Goal: Obtain resource: Download file/media

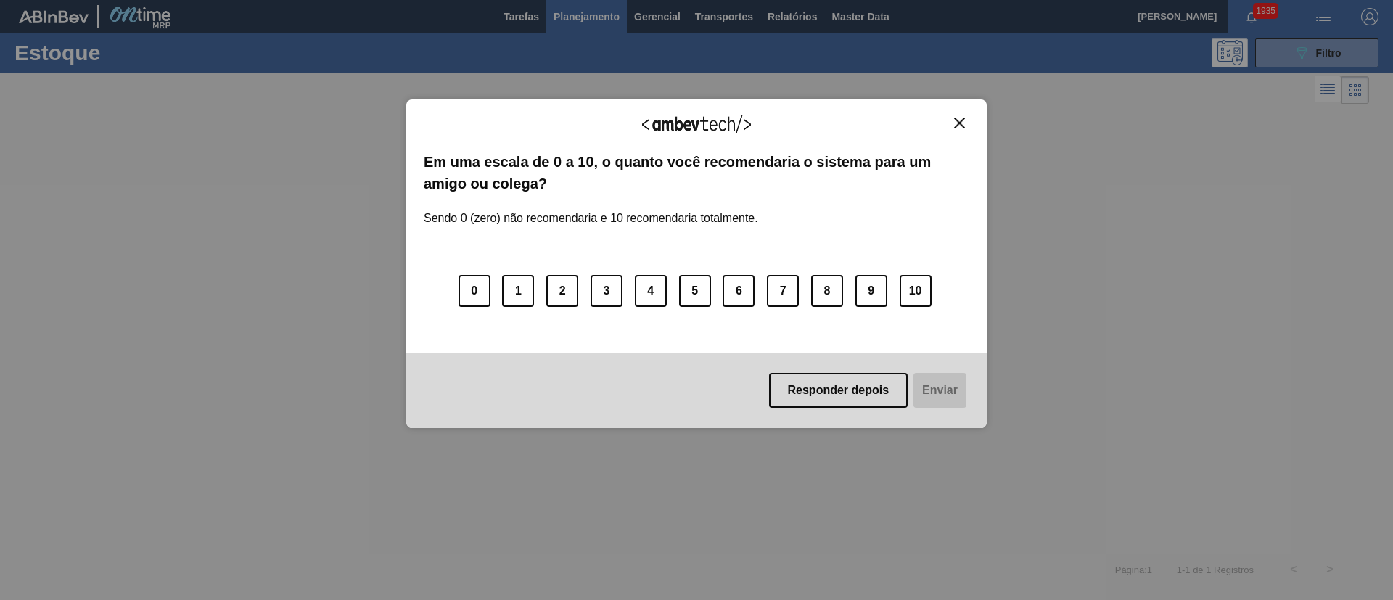
click at [955, 125] on img "Close" at bounding box center [959, 123] width 11 height 11
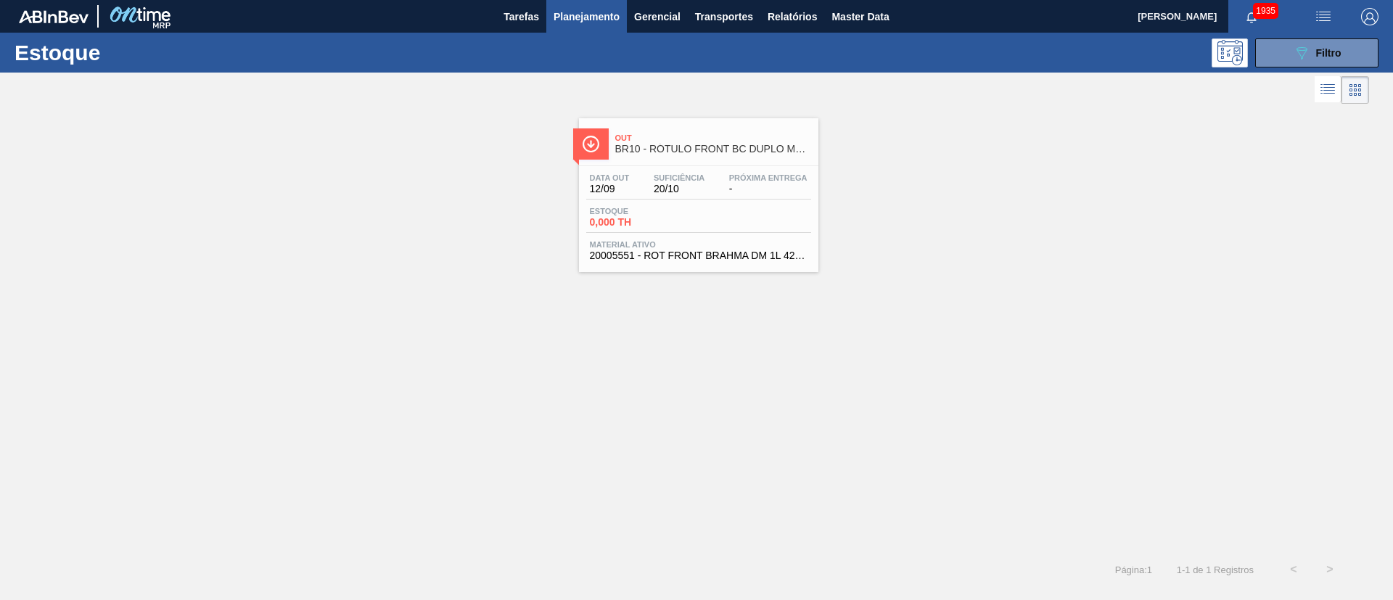
click at [839, 405] on div "Out BR10 - RÓTULO FRONT BC DUPLO MALTE 1000ML Data out 12/09 Suficiência 20/10 …" at bounding box center [696, 329] width 1393 height 444
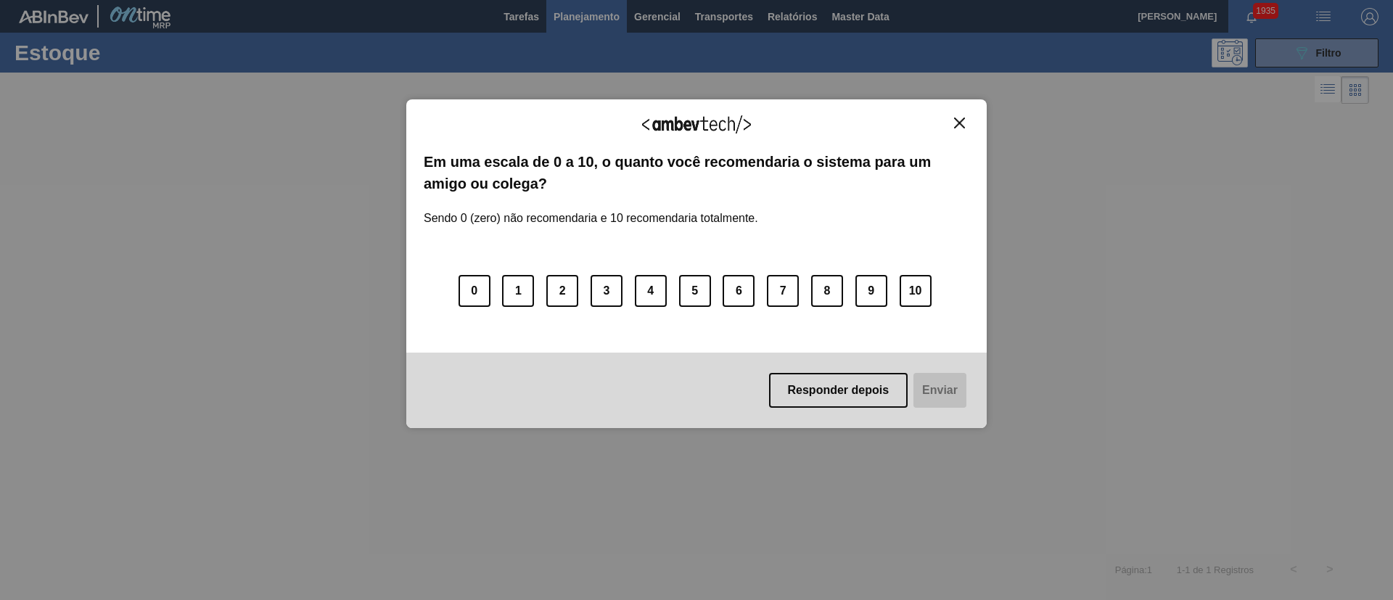
click at [963, 120] on img "Close" at bounding box center [959, 123] width 11 height 11
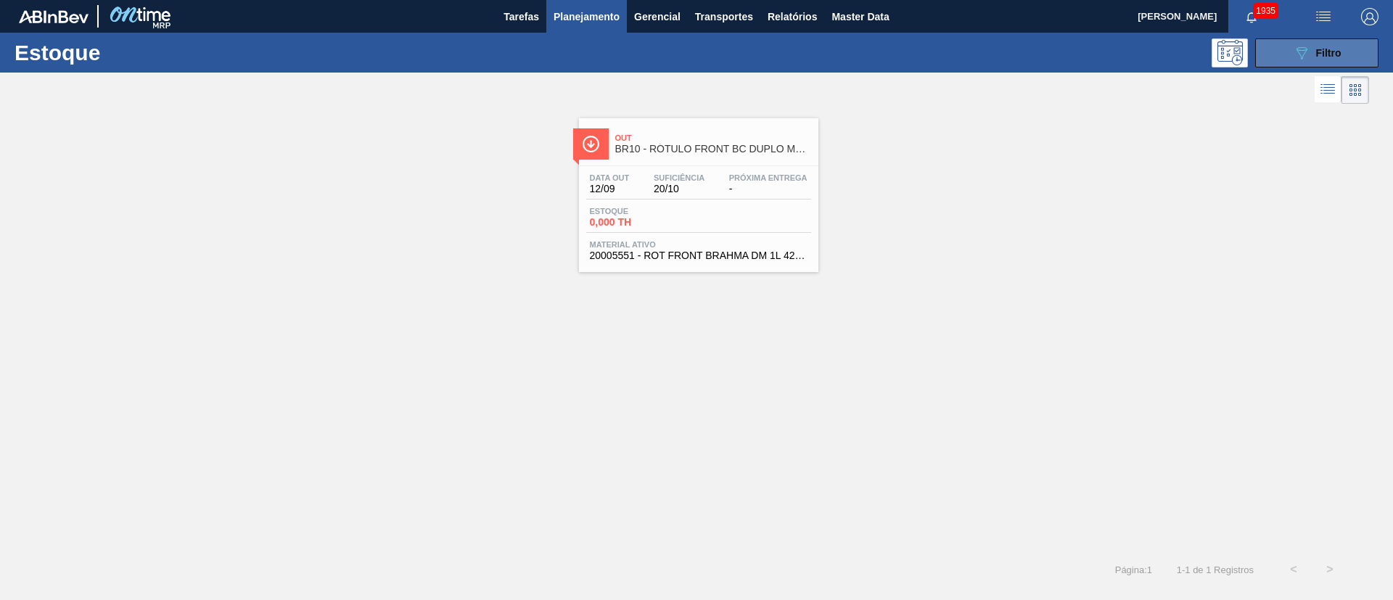
click at [1281, 45] on button "089F7B8B-B2A5-4AFE-B5C0-19BA573D28AC Filtro" at bounding box center [1316, 52] width 123 height 29
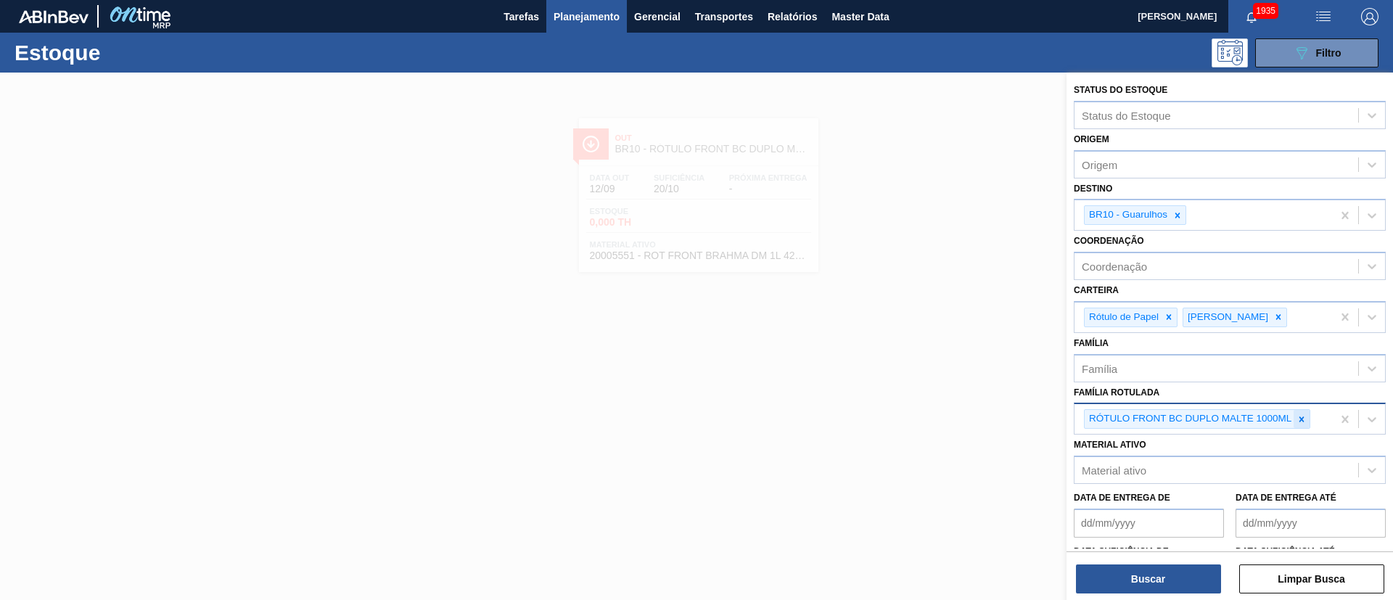
click at [1297, 414] on icon at bounding box center [1301, 419] width 10 height 10
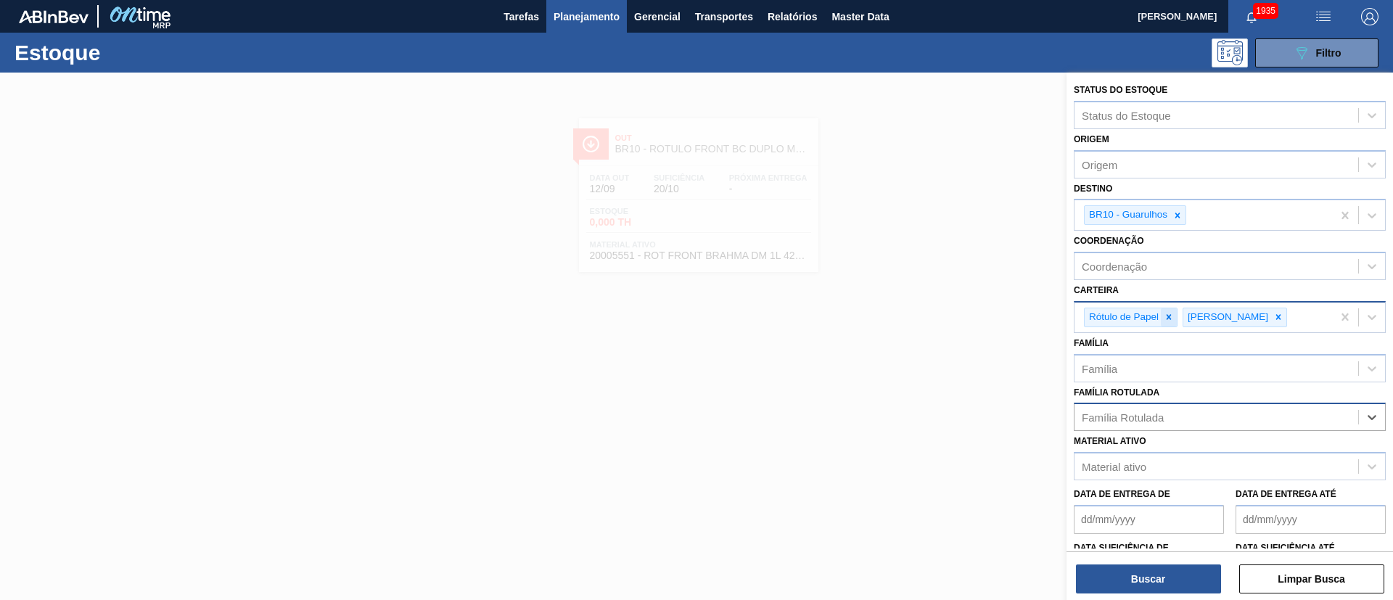
click at [1166, 316] on icon at bounding box center [1169, 317] width 10 height 10
click at [1172, 319] on div at bounding box center [1180, 317] width 16 height 18
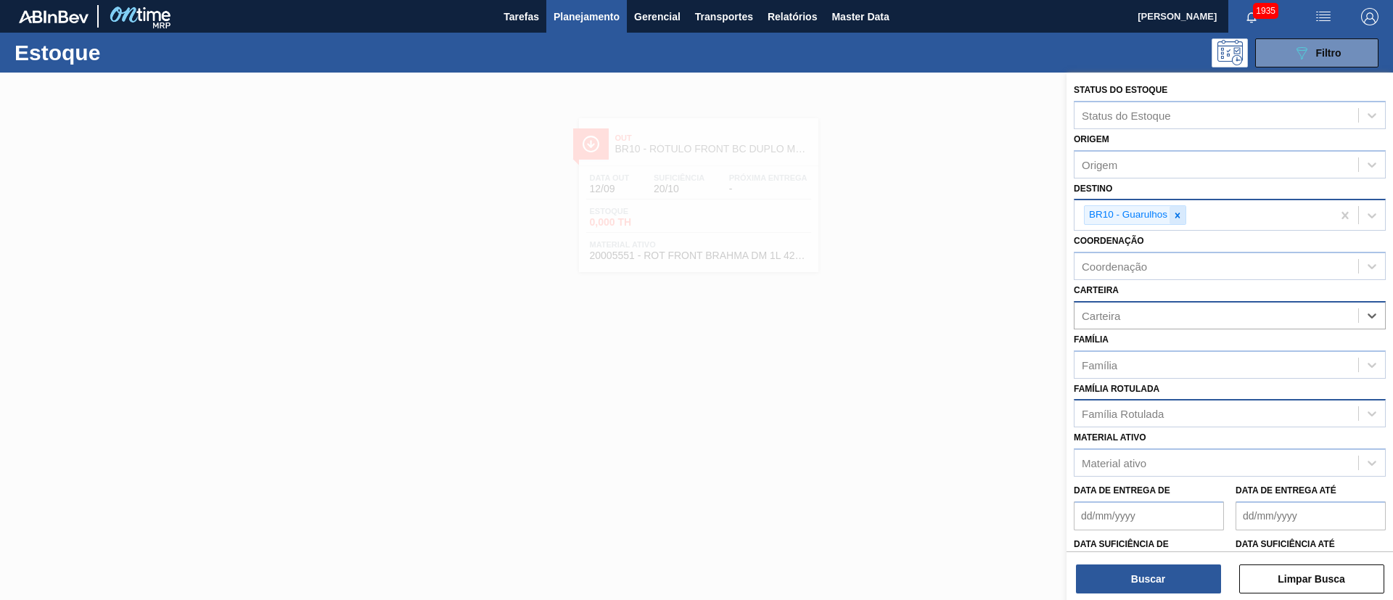
click at [1174, 212] on icon at bounding box center [1177, 215] width 10 height 10
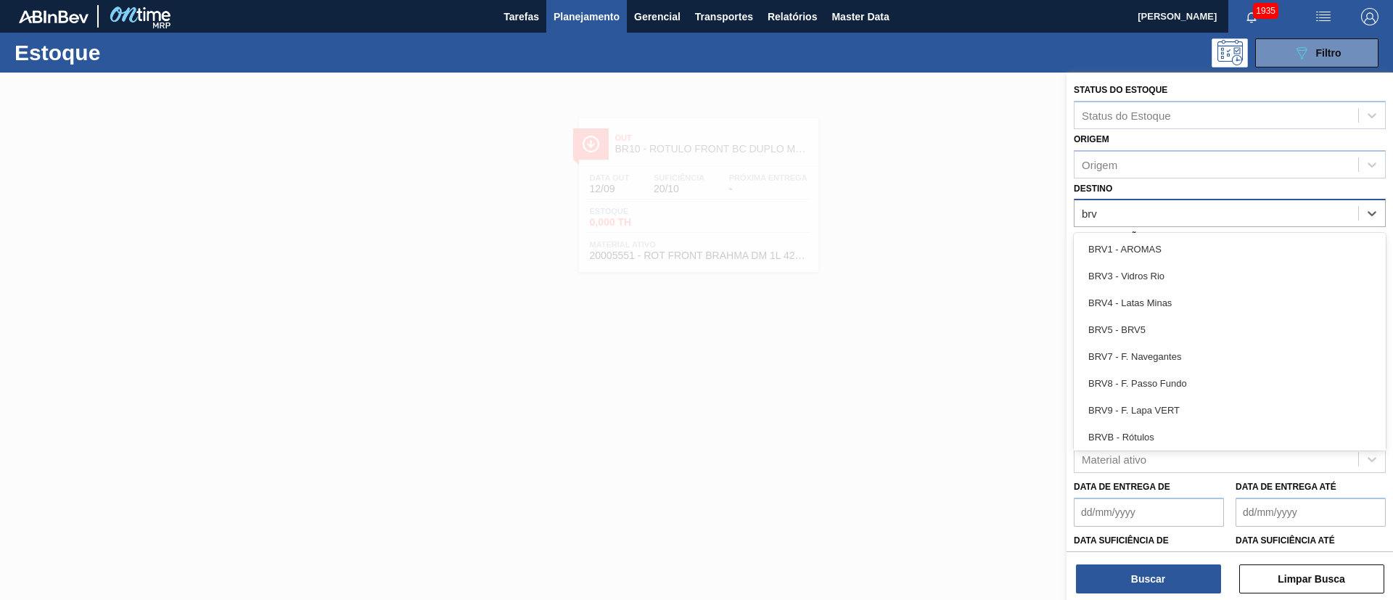
type input "brv3"
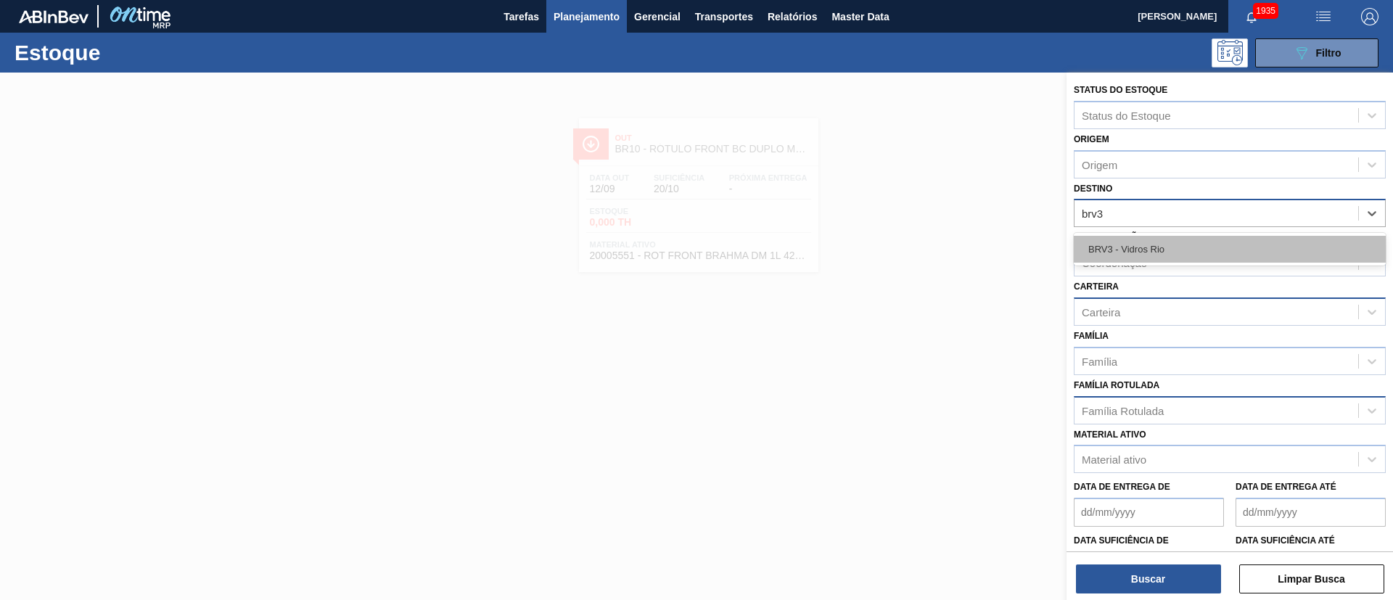
click at [1145, 245] on div "BRV3 - Vidros Rio" at bounding box center [1230, 249] width 312 height 27
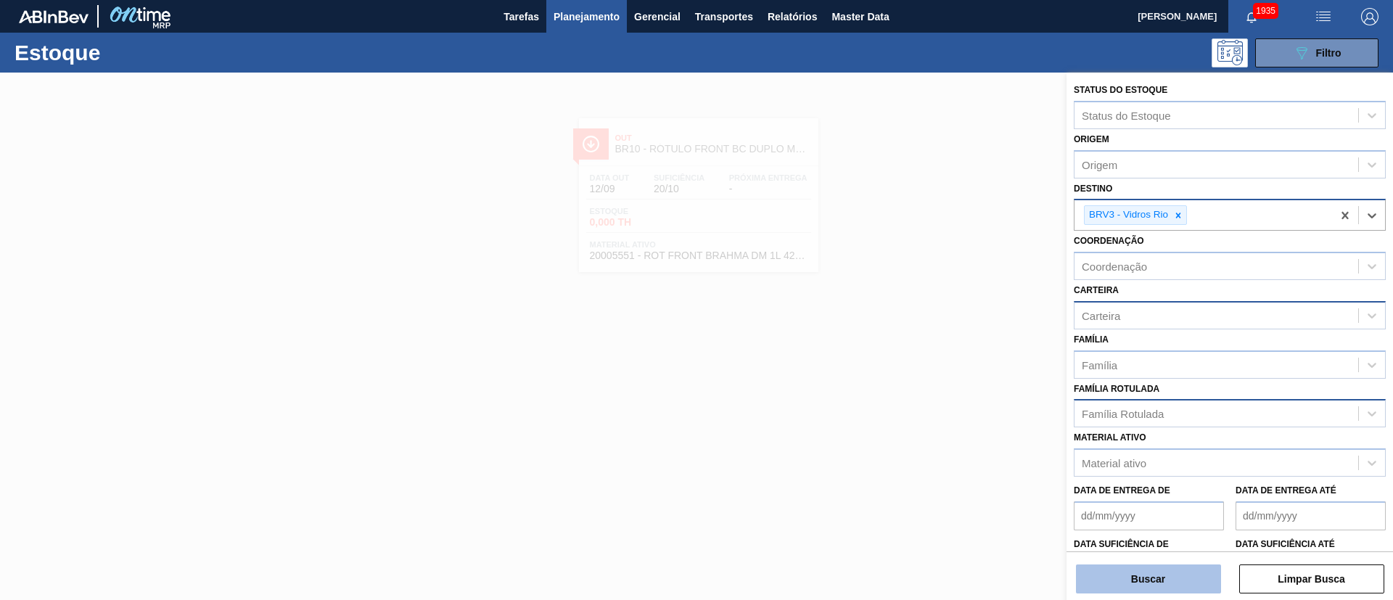
click at [1137, 572] on button "Buscar" at bounding box center [1148, 578] width 145 height 29
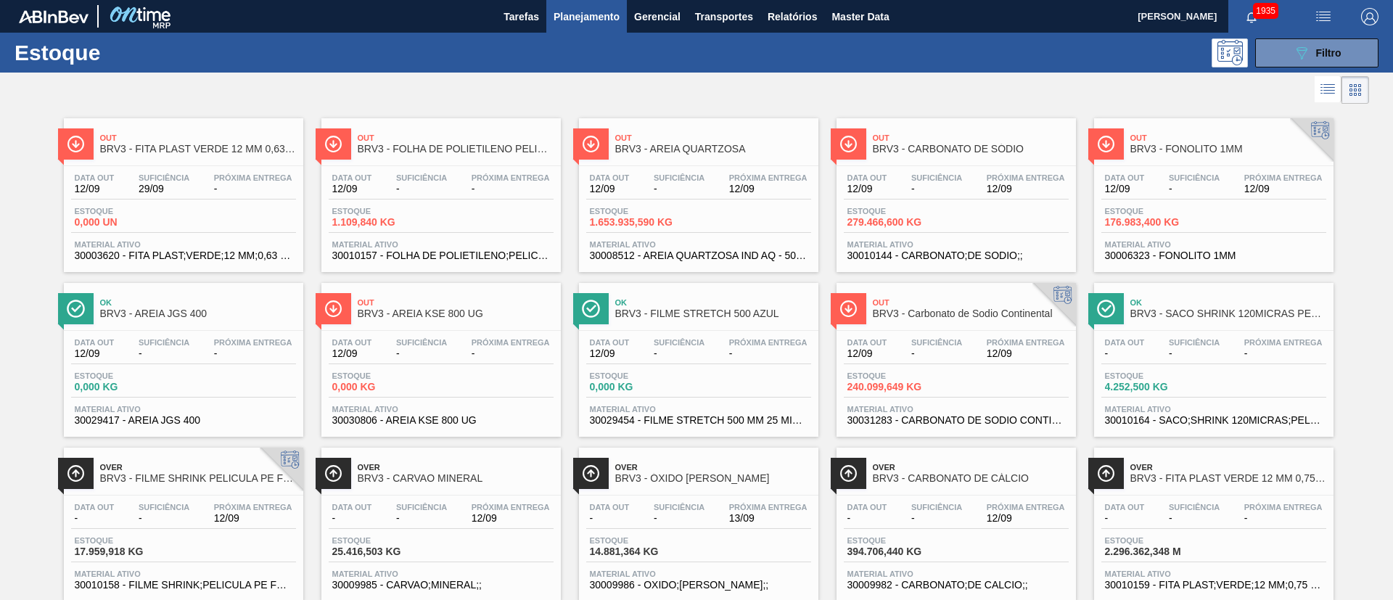
scroll to position [367, 0]
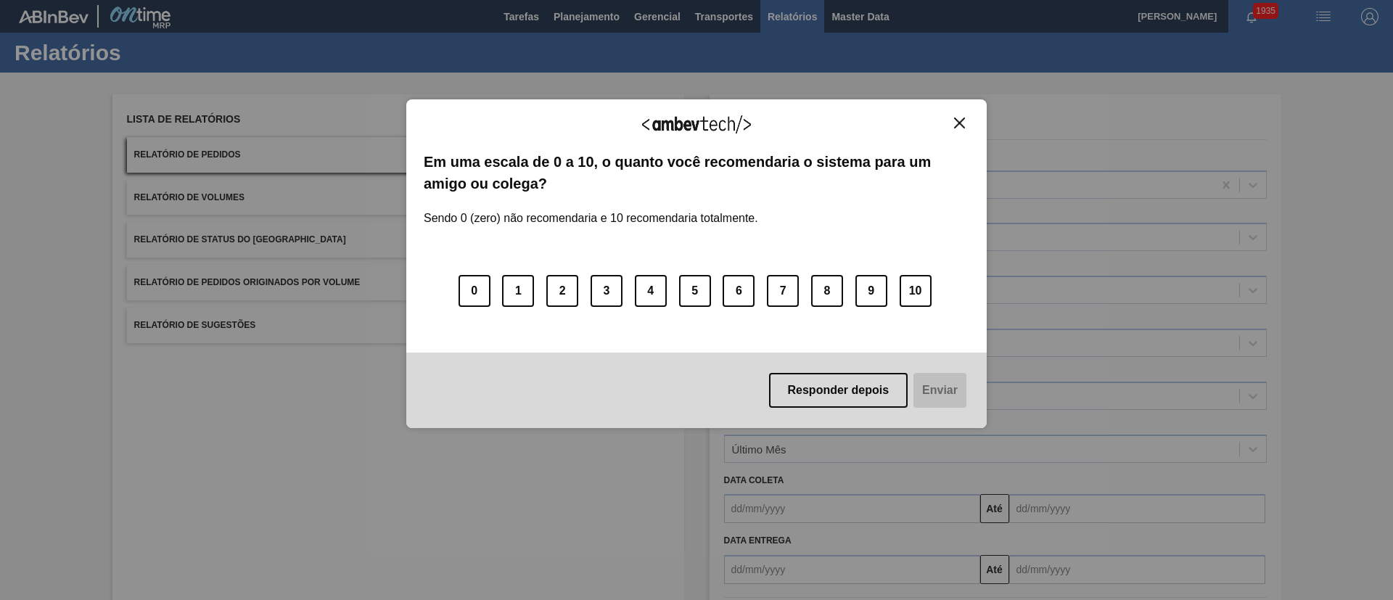
click at [957, 120] on img "Close" at bounding box center [959, 123] width 11 height 11
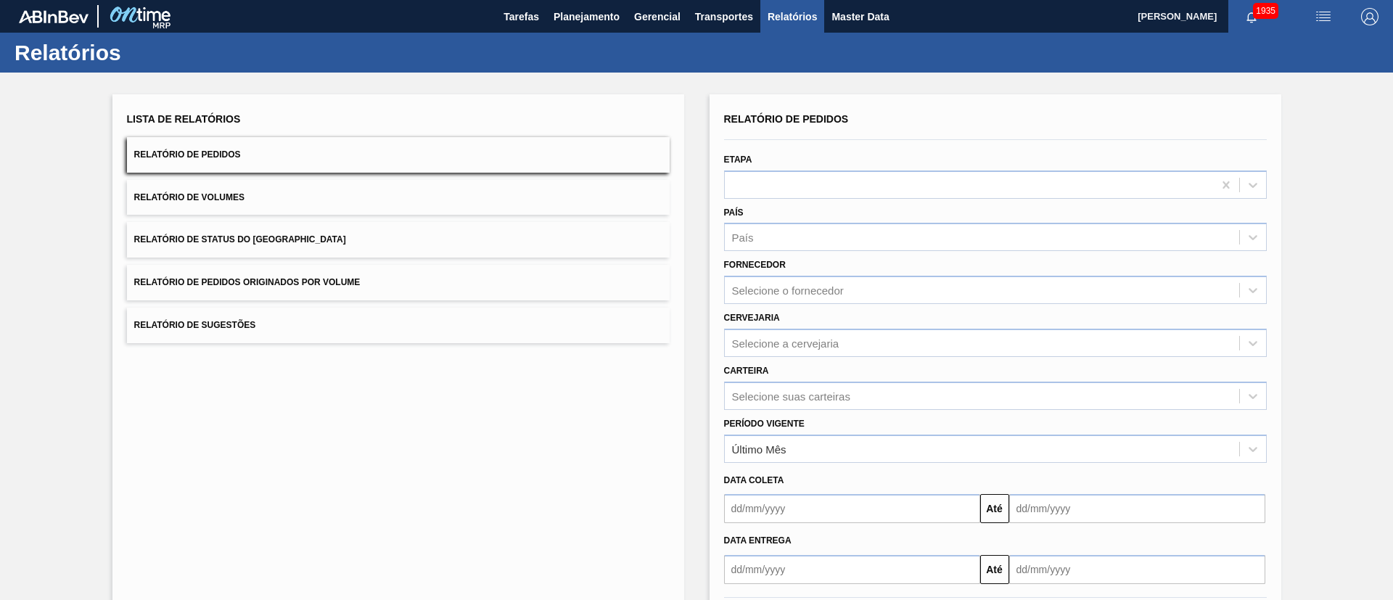
click at [297, 234] on button "Relatório de Status do Estoque" at bounding box center [398, 240] width 543 height 36
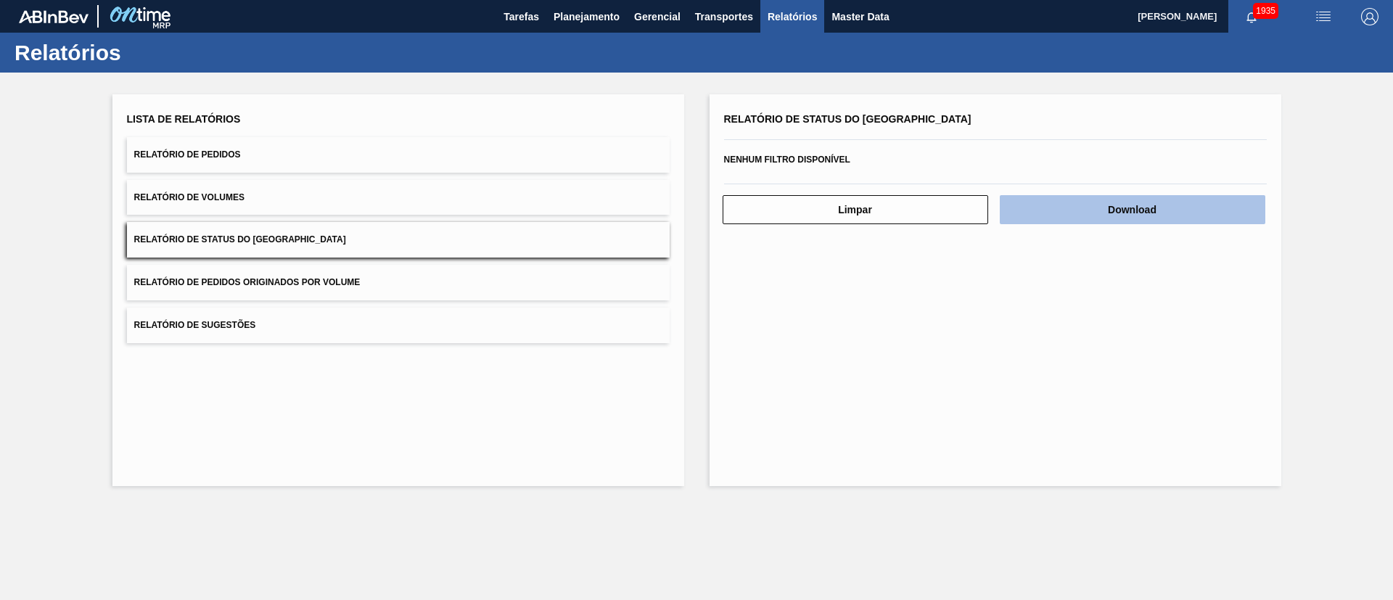
click at [1119, 215] on button "Download" at bounding box center [1133, 209] width 266 height 29
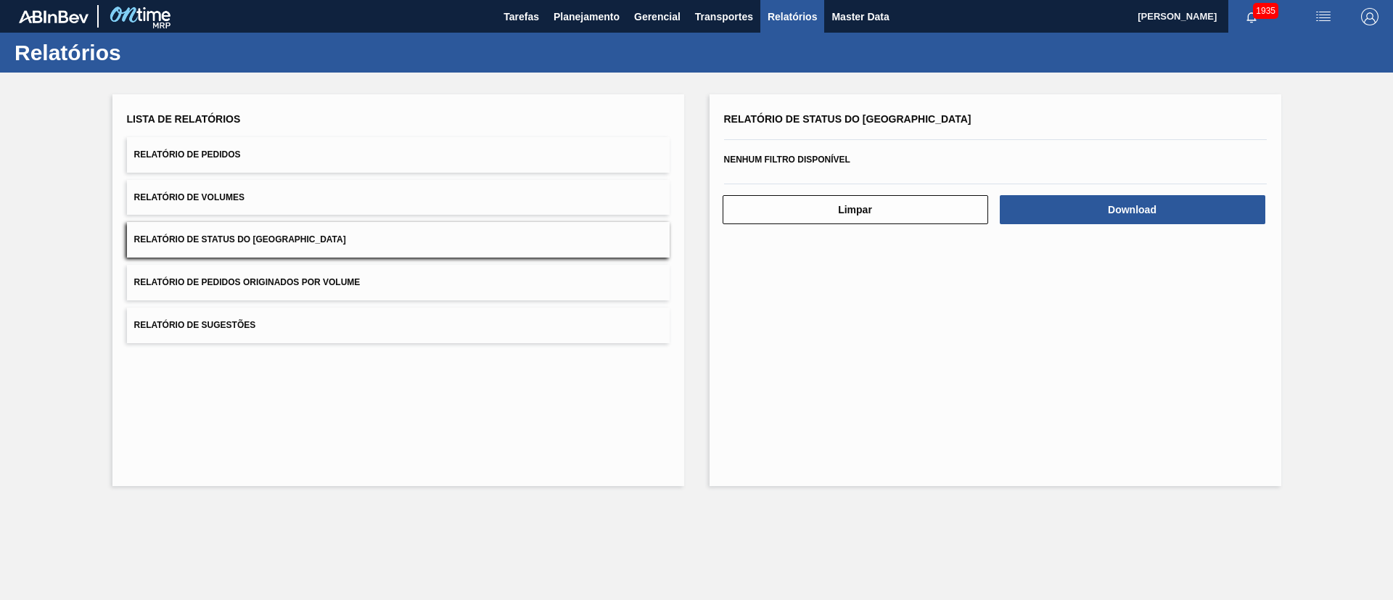
click at [246, 159] on button "Relatório de Pedidos" at bounding box center [398, 155] width 543 height 36
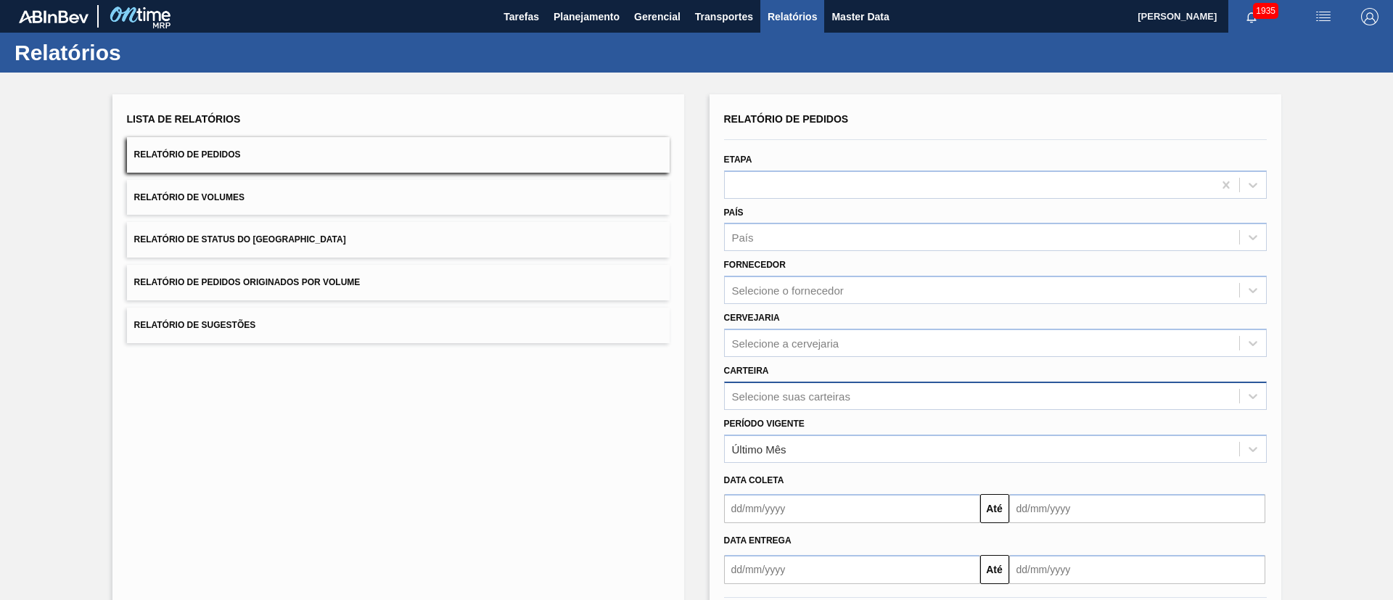
click at [783, 396] on div "Selecione suas carteiras" at bounding box center [995, 396] width 543 height 28
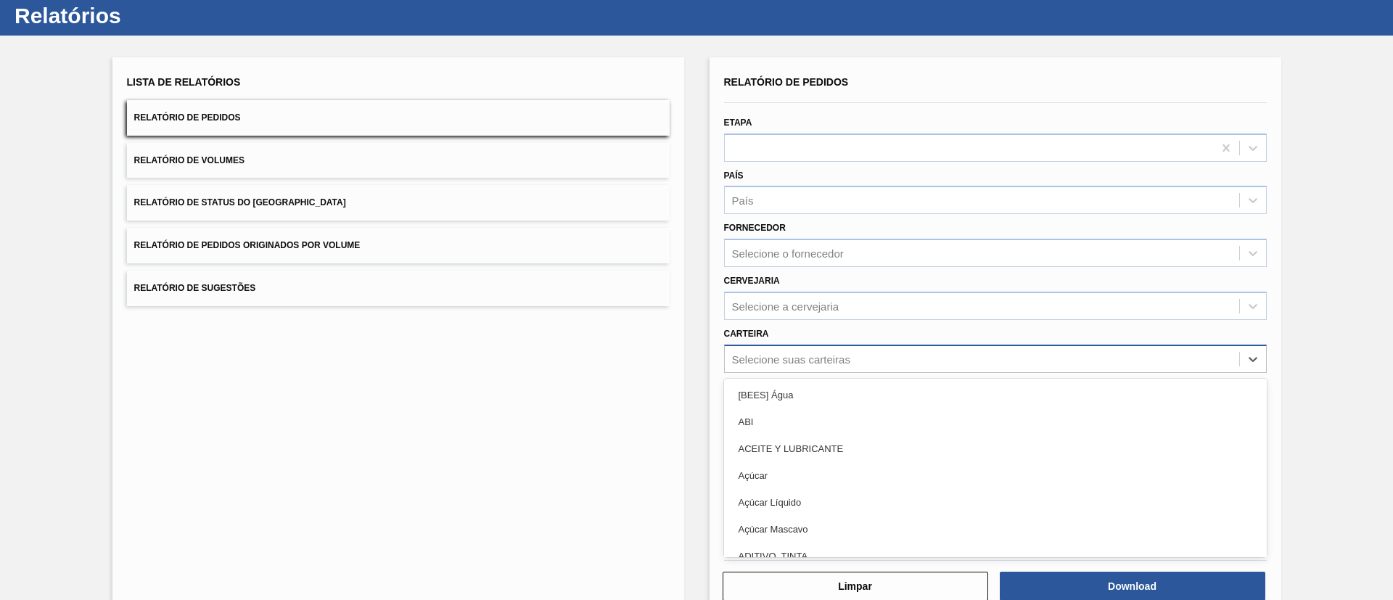
scroll to position [39, 0]
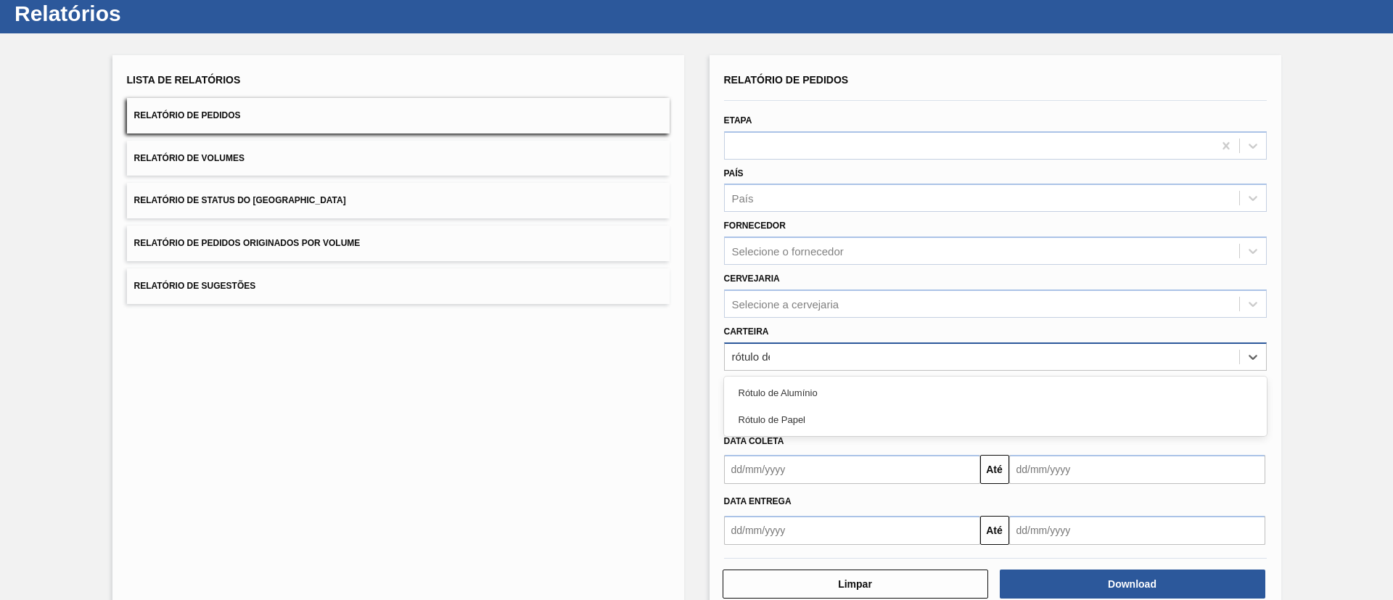
type input "rótulo de"
drag, startPoint x: 792, startPoint y: 427, endPoint x: 823, endPoint y: 371, distance: 64.0
click at [792, 426] on div "Rótulo de Papel" at bounding box center [995, 419] width 543 height 27
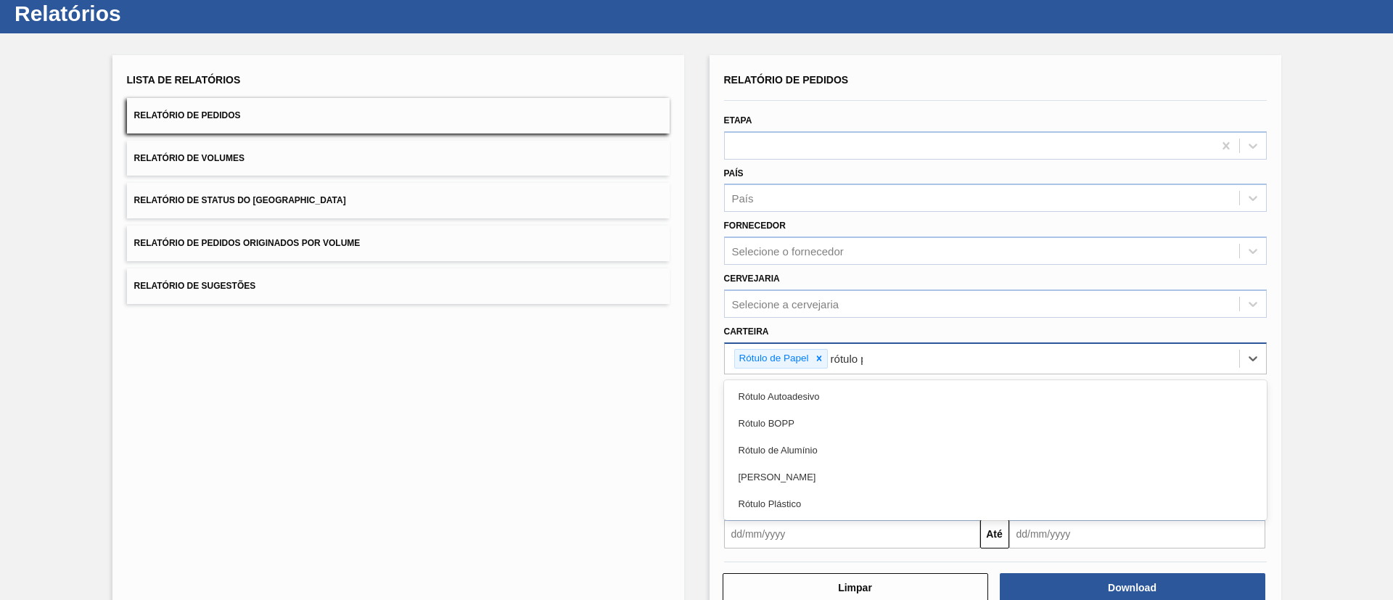
type input "rótulo pa"
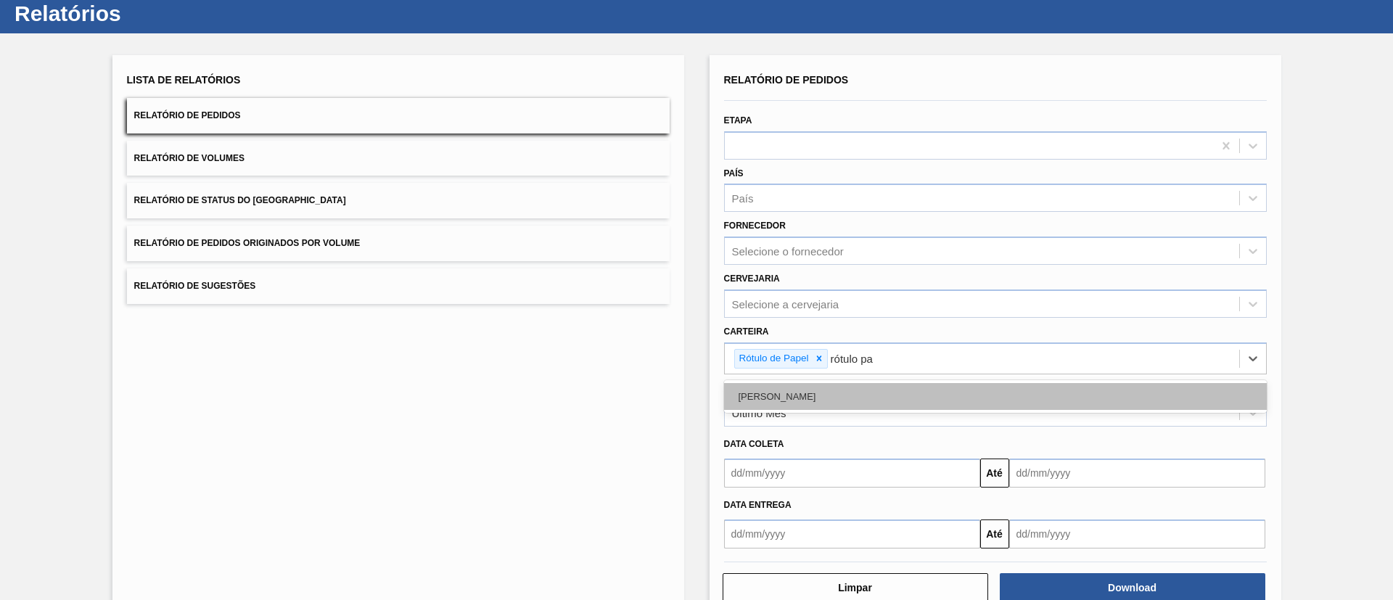
click at [800, 390] on div "[PERSON_NAME]" at bounding box center [995, 396] width 543 height 27
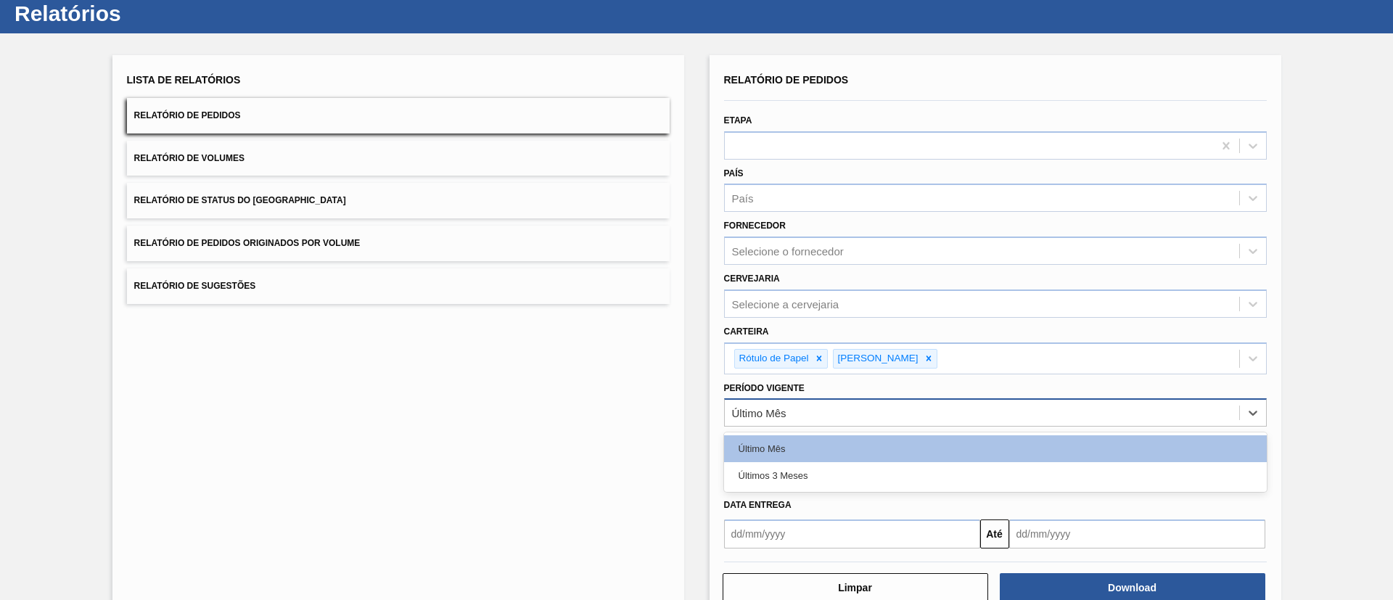
click at [791, 404] on div "Último Mês" at bounding box center [982, 413] width 514 height 21
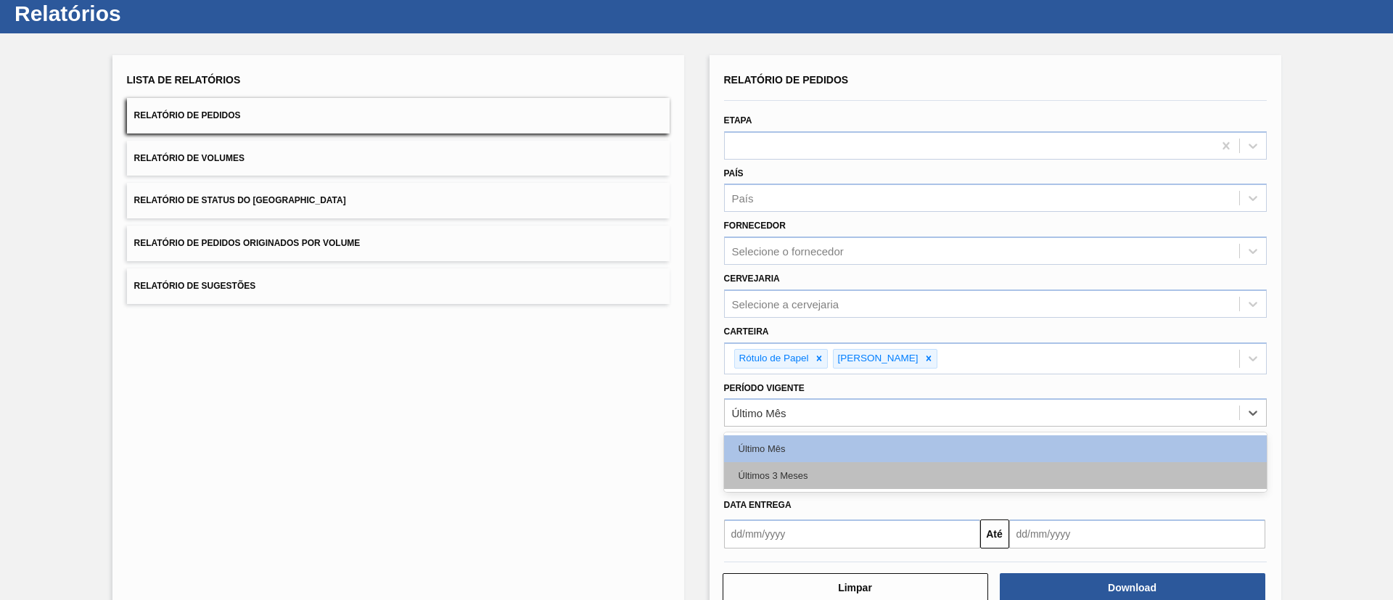
click at [783, 477] on div "Últimos 3 Meses" at bounding box center [995, 475] width 543 height 27
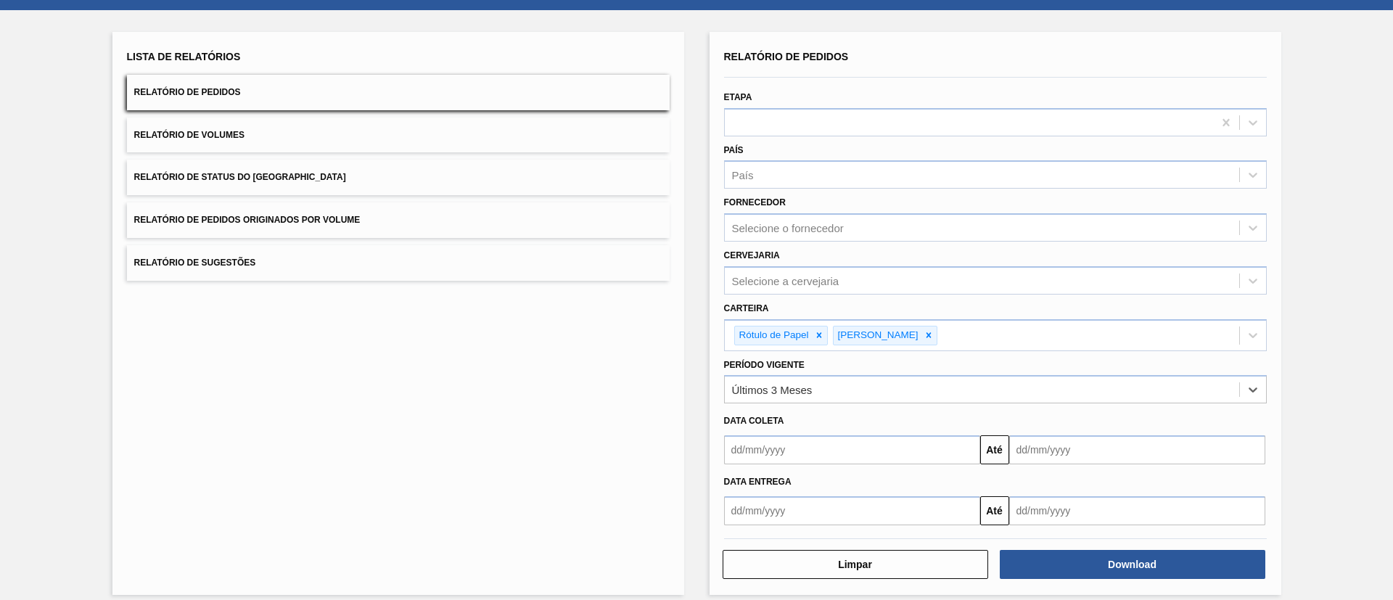
scroll to position [75, 0]
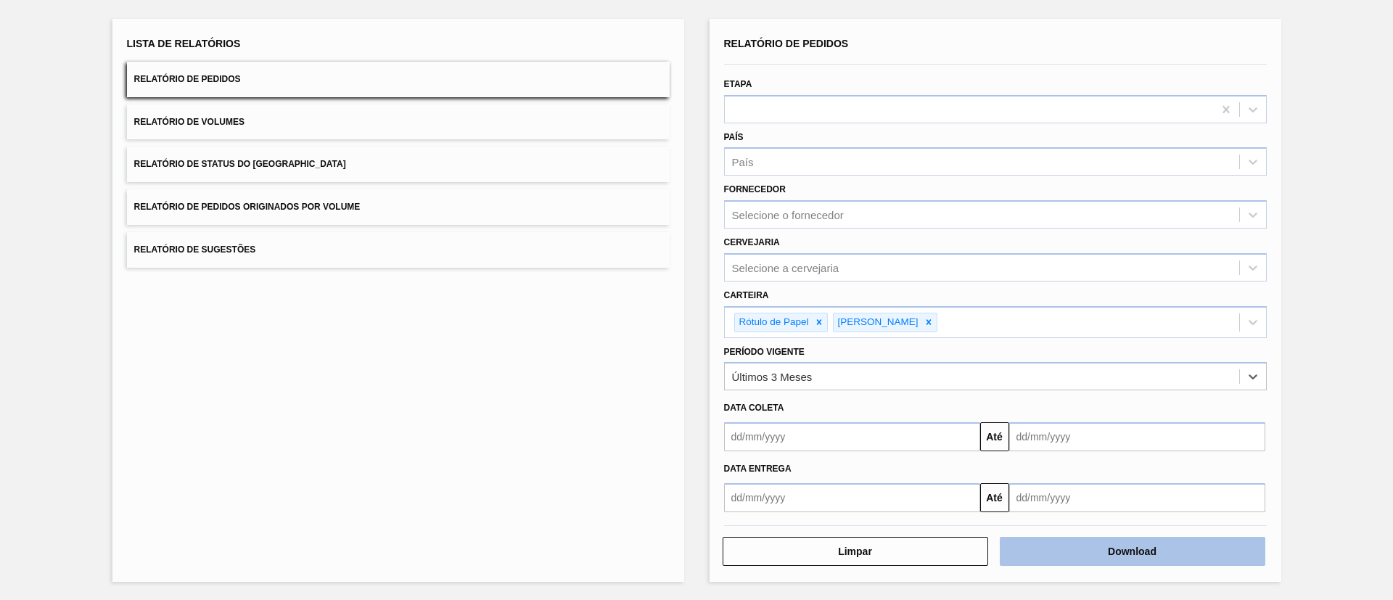
click at [1163, 549] on button "Download" at bounding box center [1133, 551] width 266 height 29
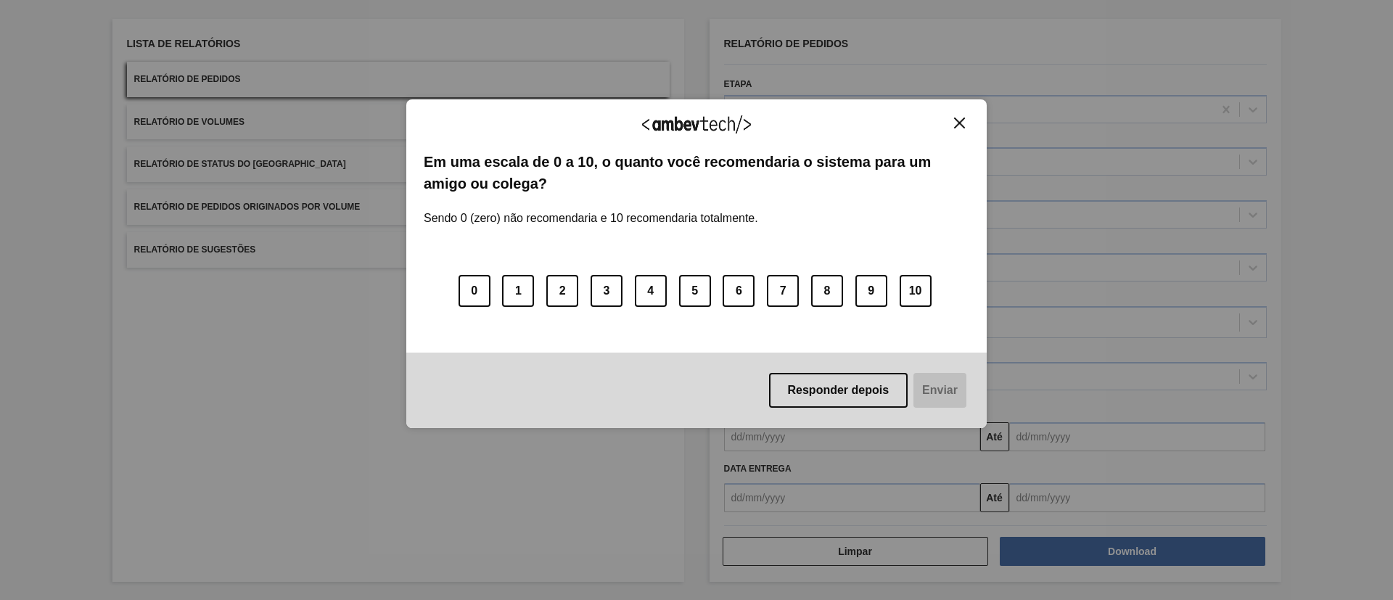
click at [958, 119] on img "Close" at bounding box center [959, 123] width 11 height 11
click at [966, 126] on button "Close" at bounding box center [960, 123] width 20 height 12
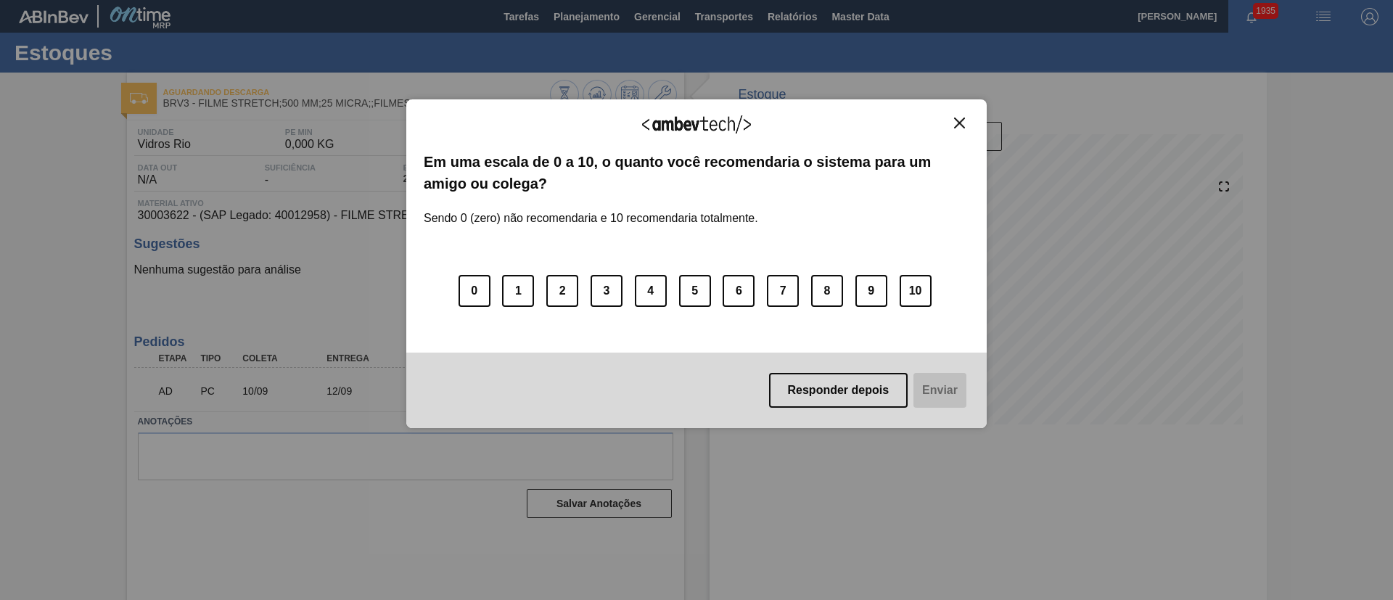
click at [960, 120] on img "Close" at bounding box center [959, 123] width 11 height 11
